Goal: Information Seeking & Learning: Learn about a topic

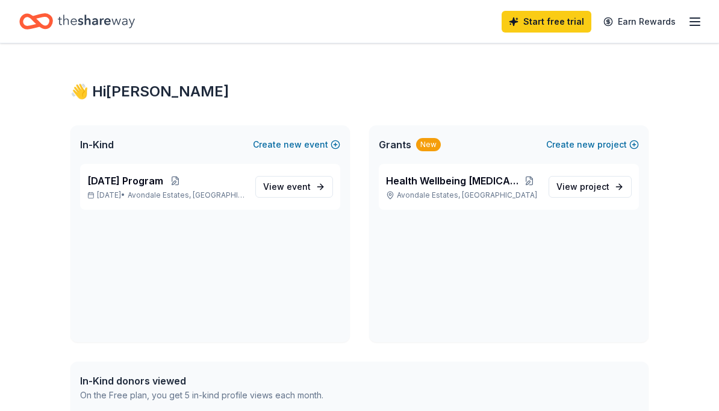
scroll to position [34, 0]
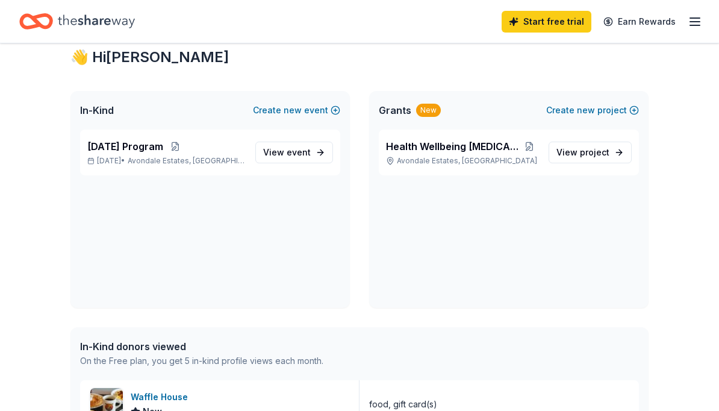
click at [577, 157] on span "View project" at bounding box center [582, 152] width 53 height 14
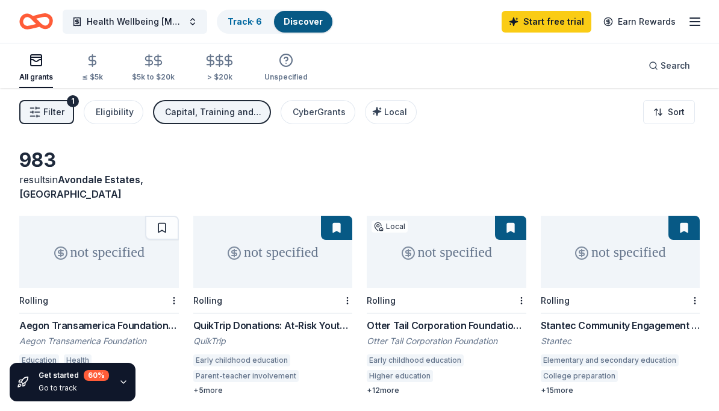
click at [66, 335] on div "Aegon Transamerica Foundation" at bounding box center [99, 341] width 160 height 12
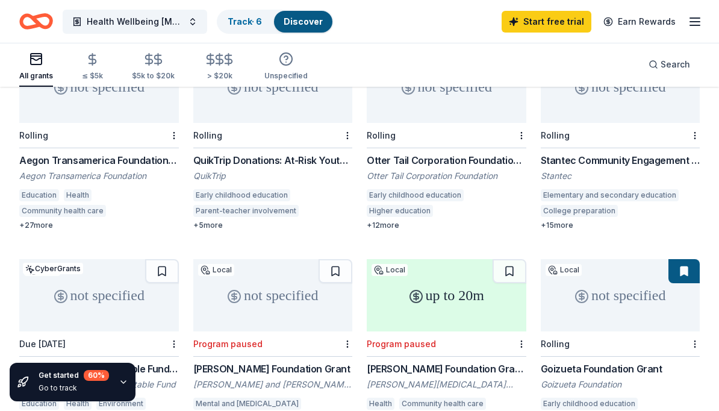
scroll to position [166, 0]
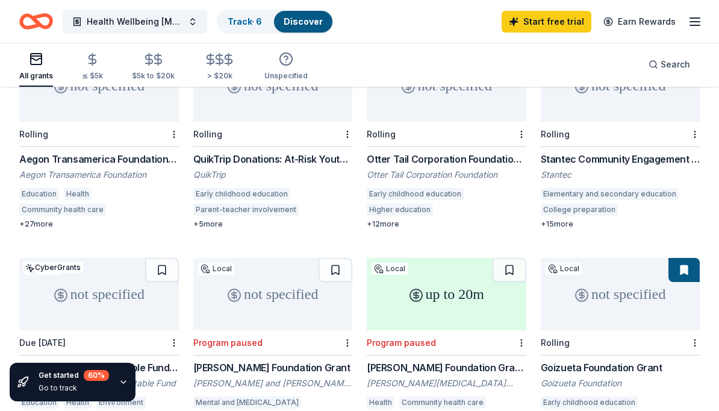
click at [50, 330] on div "Due [DATE]" at bounding box center [99, 342] width 160 height 25
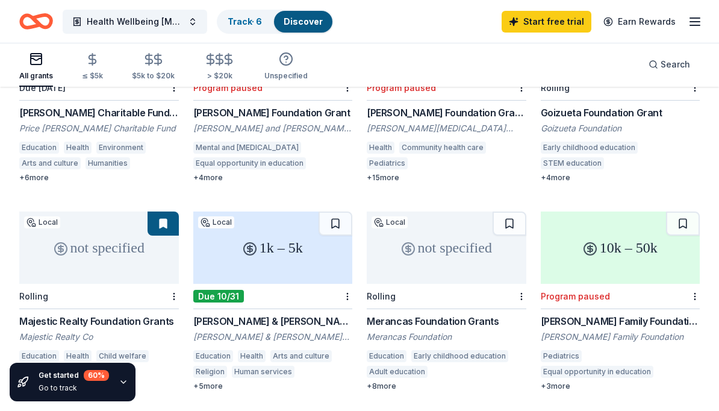
scroll to position [421, 0]
click at [56, 244] on div "not specified" at bounding box center [99, 247] width 160 height 72
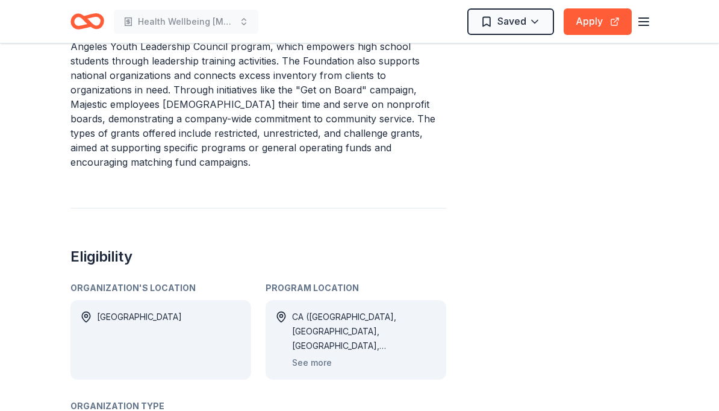
scroll to position [480, 0]
click at [305, 354] on button "See more" at bounding box center [312, 361] width 40 height 14
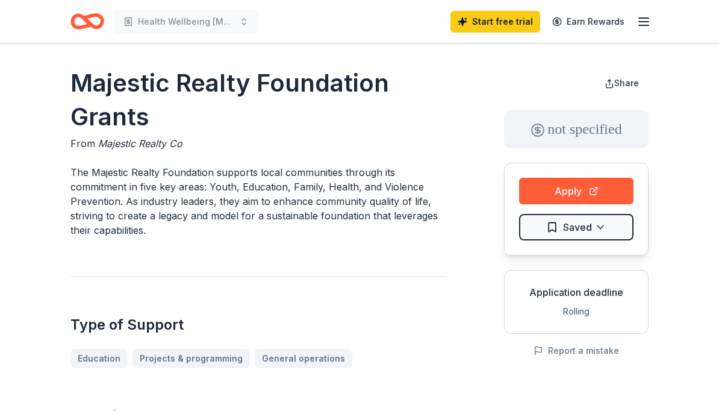
scroll to position [0, 0]
